Goal: Transaction & Acquisition: Subscribe to service/newsletter

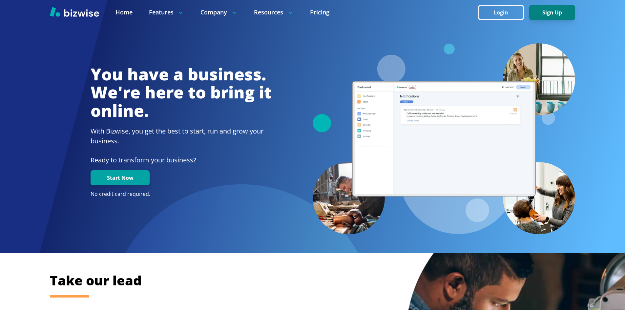
click at [557, 11] on button "Sign Up" at bounding box center [552, 12] width 46 height 15
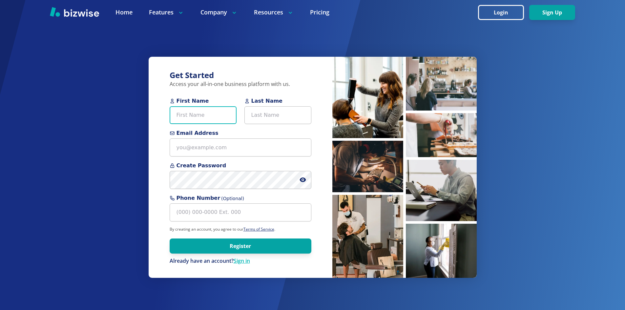
click at [196, 112] on input "First Name" at bounding box center [203, 115] width 67 height 18
click at [144, 150] on div "Get Started Access your all-in-one business platform with us. First Name Last N…" at bounding box center [312, 155] width 625 height 310
click at [195, 110] on input "First Name" at bounding box center [203, 115] width 67 height 18
click at [322, 15] on link "Pricing" at bounding box center [319, 12] width 19 height 8
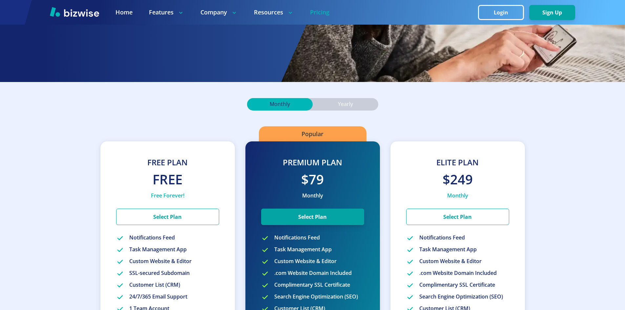
scroll to position [88, 0]
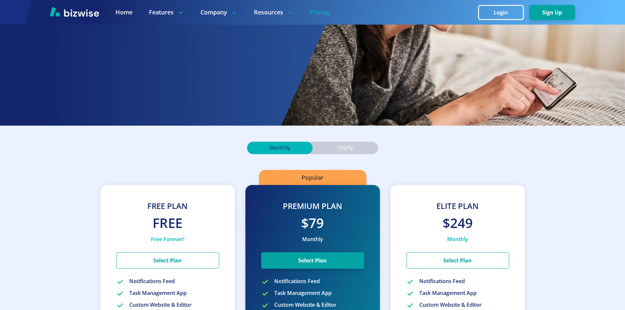
click at [336, 149] on div "Yearly" at bounding box center [346, 148] width 66 height 12
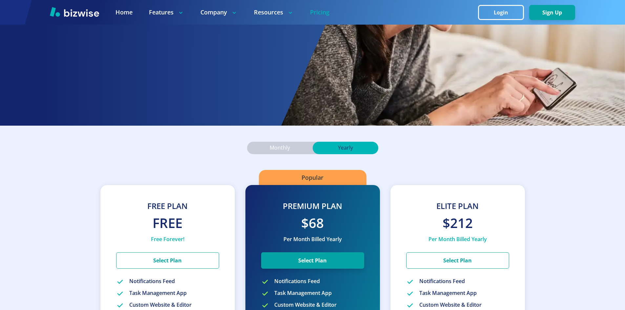
click at [295, 147] on div "Monthly" at bounding box center [280, 148] width 66 height 12
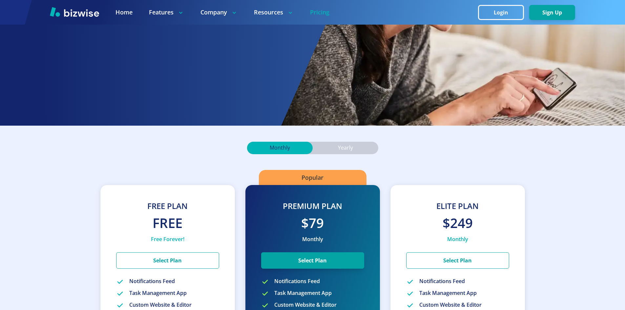
click at [338, 147] on p "Yearly" at bounding box center [345, 147] width 15 height 7
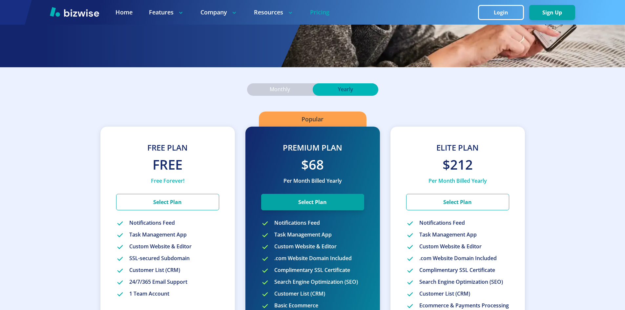
scroll to position [131, 0]
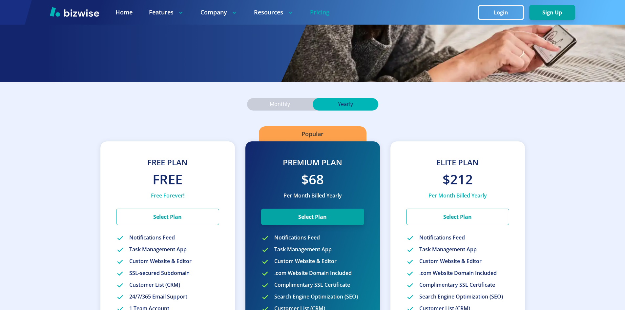
click at [278, 104] on p "Monthly" at bounding box center [280, 104] width 20 height 7
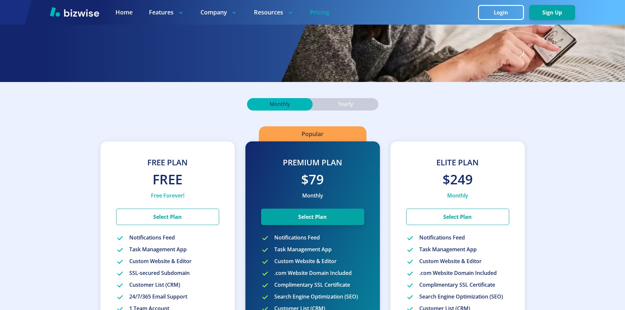
click at [334, 102] on div "Yearly" at bounding box center [346, 104] width 66 height 12
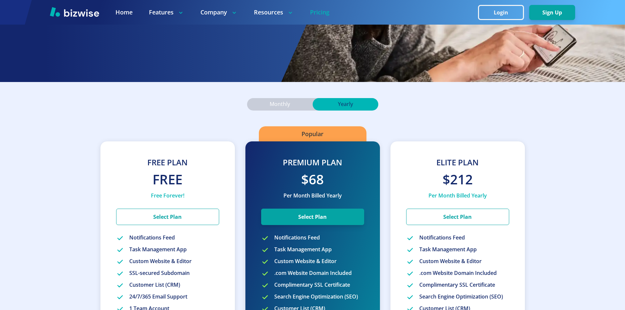
click at [285, 106] on p "Monthly" at bounding box center [280, 104] width 20 height 7
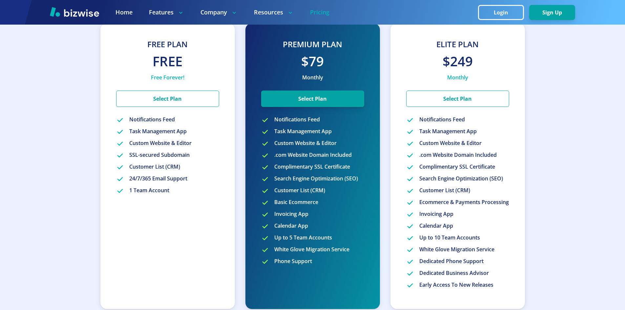
scroll to position [262, 0]
